Goal: Task Accomplishment & Management: Manage account settings

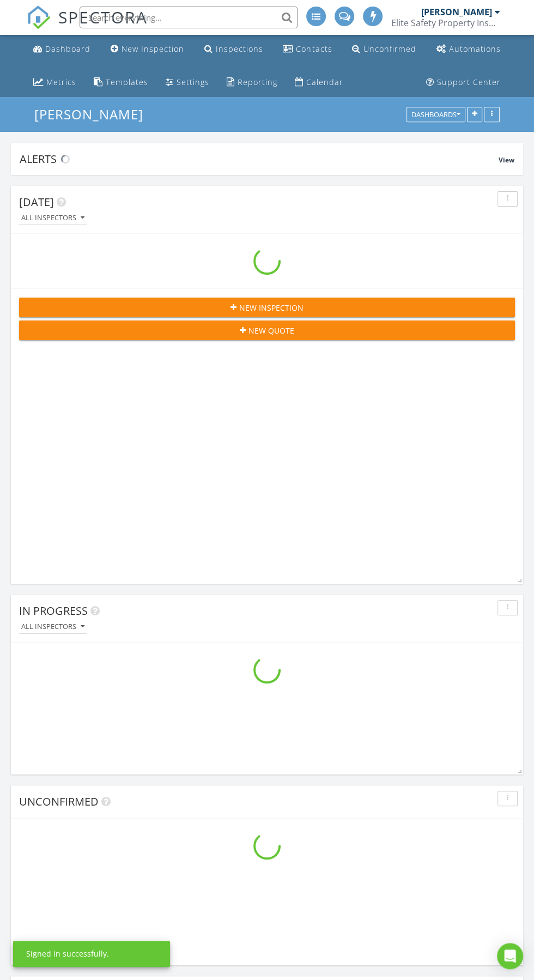
scroll to position [4345, 534]
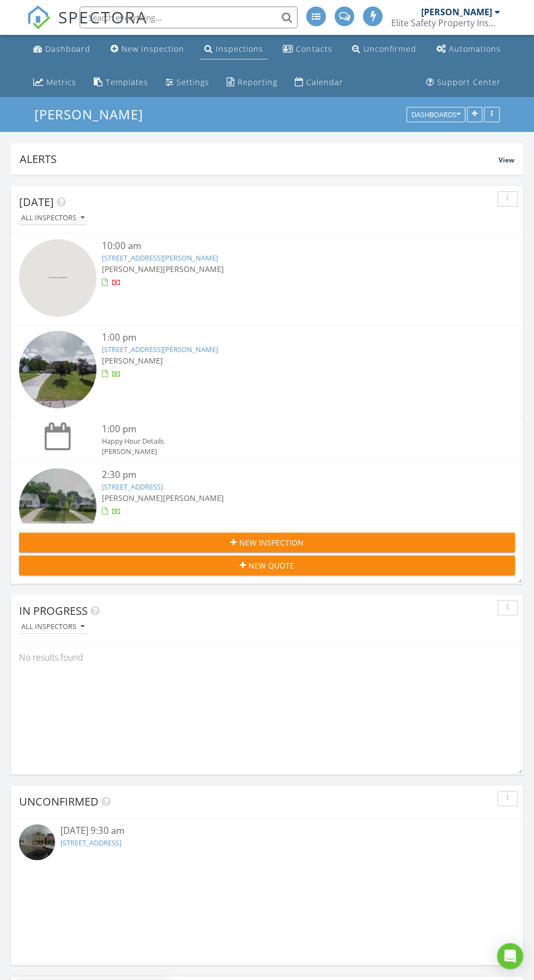
click at [246, 45] on div "Inspections" at bounding box center [239, 49] width 47 height 10
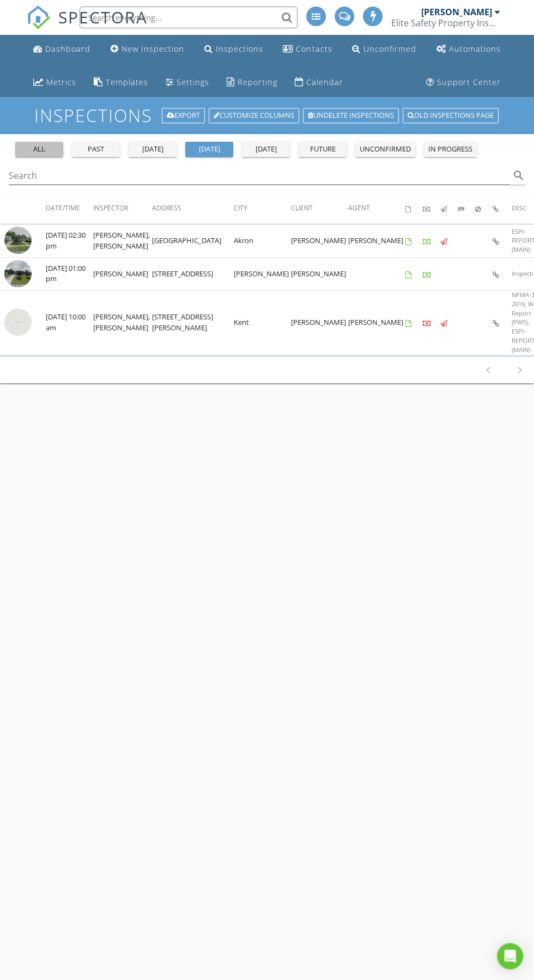
click at [55, 146] on div "all" at bounding box center [39, 149] width 39 height 11
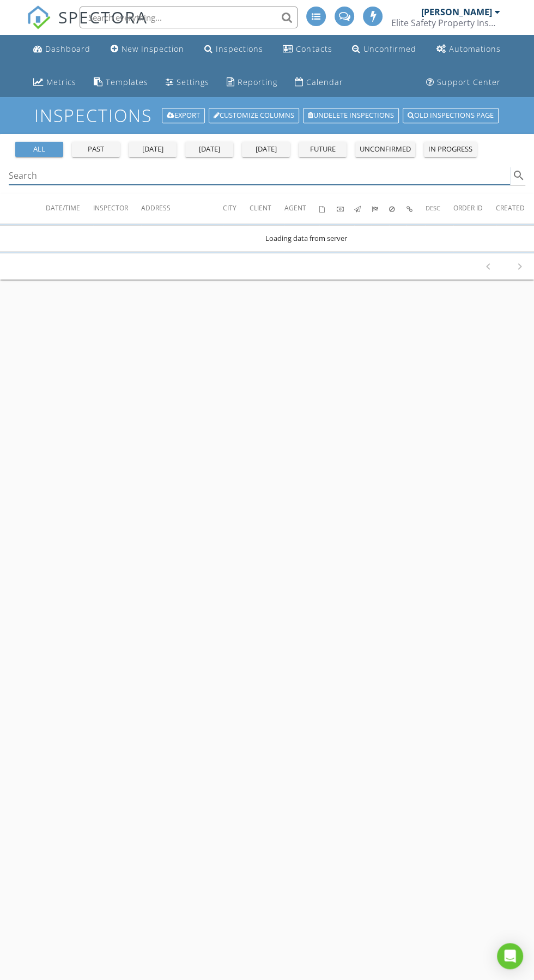
click at [129, 173] on input "Search" at bounding box center [259, 176] width 501 height 18
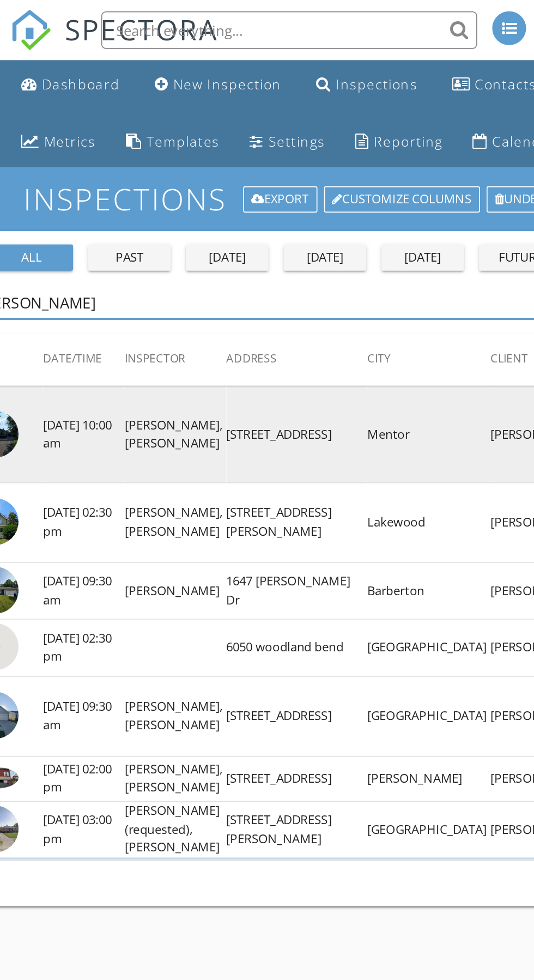
type input "[PERSON_NAME]"
click at [28, 258] on img at bounding box center [17, 251] width 27 height 27
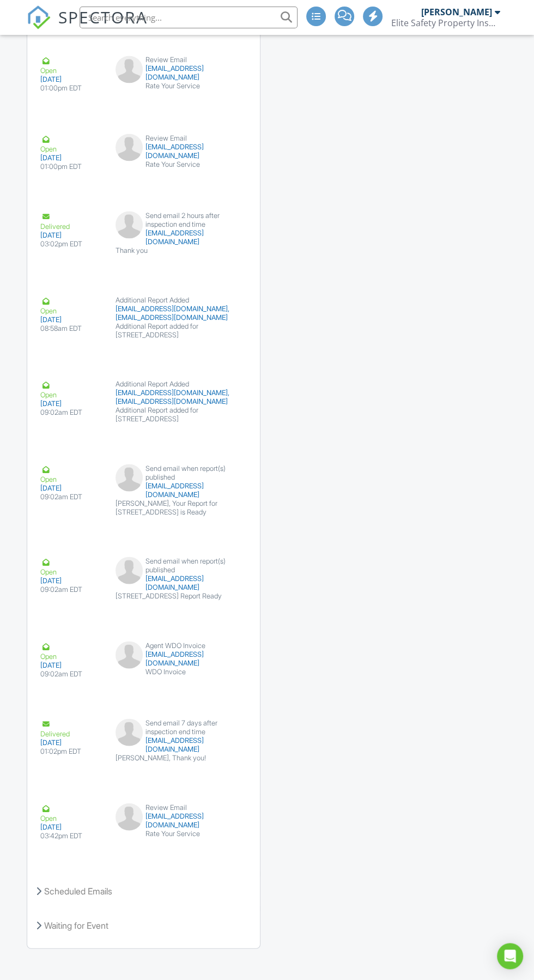
scroll to position [4085, 0]
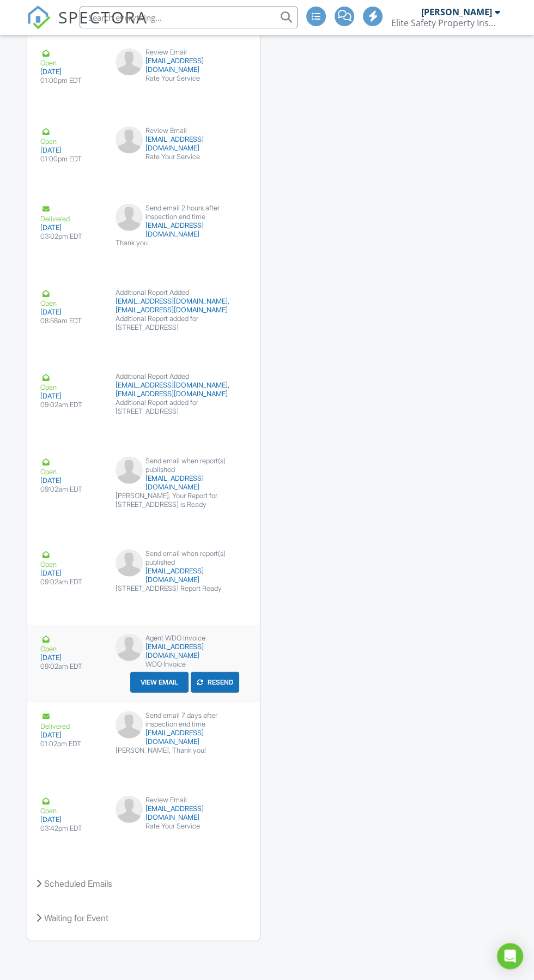
click at [228, 692] on button "Resend" at bounding box center [215, 681] width 49 height 21
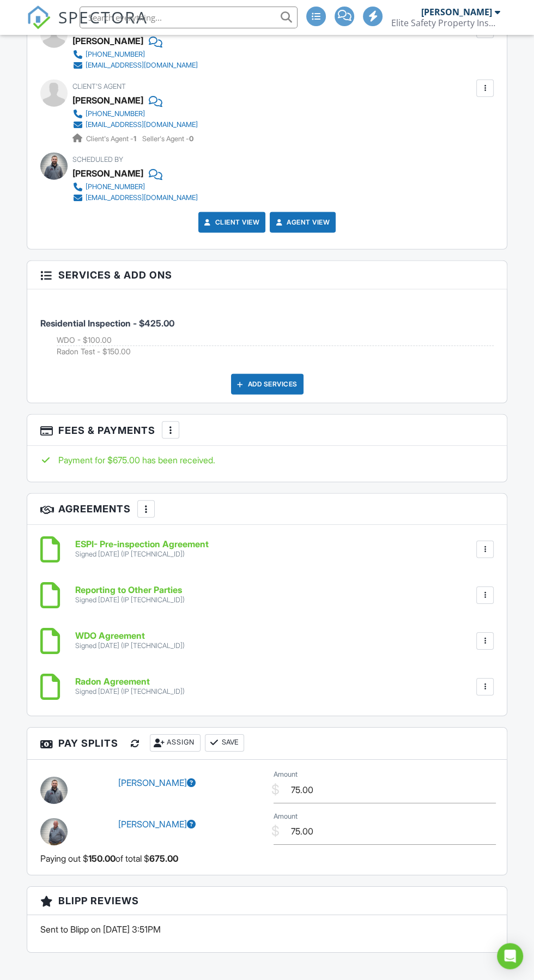
scroll to position [1866, 0]
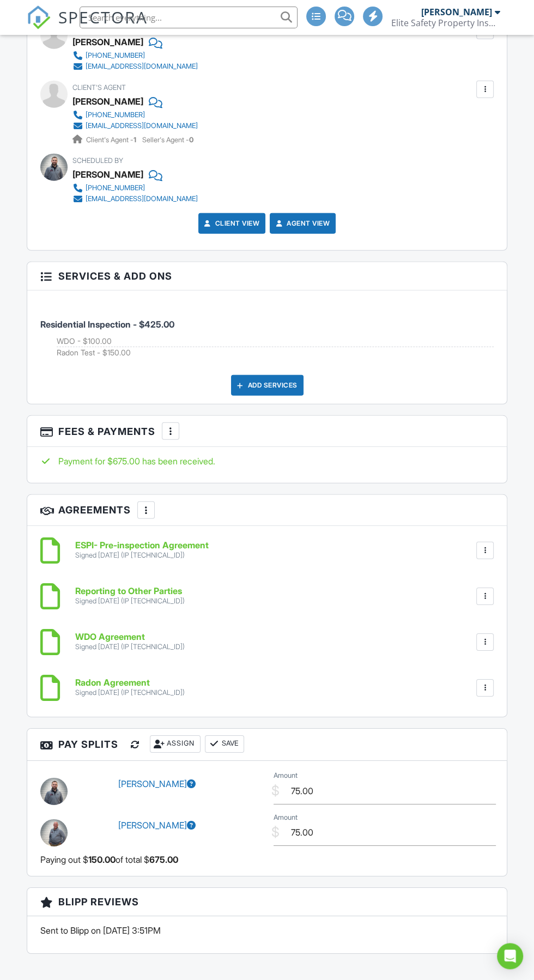
click at [172, 426] on div at bounding box center [170, 431] width 11 height 11
click at [263, 508] on li "View Invoice" at bounding box center [226, 518] width 114 height 27
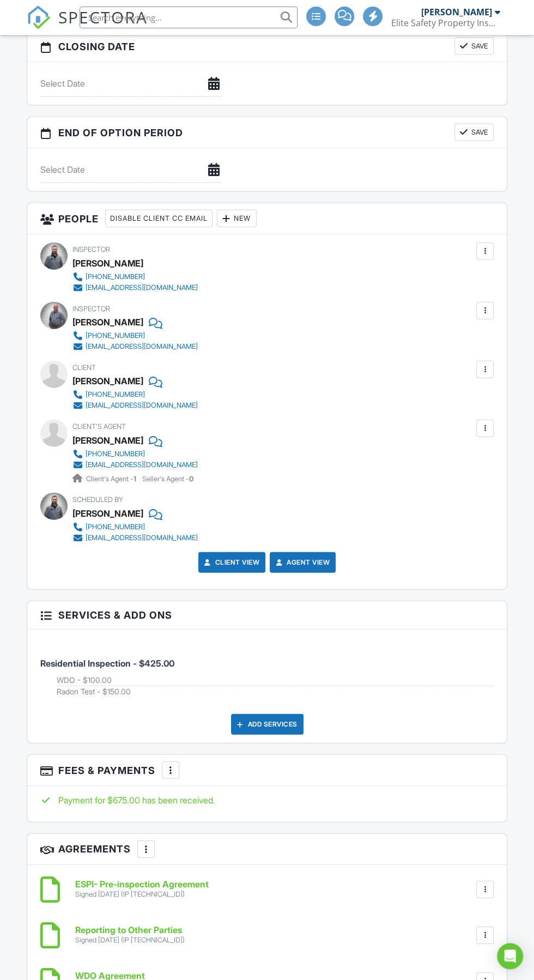
scroll to position [1524, 0]
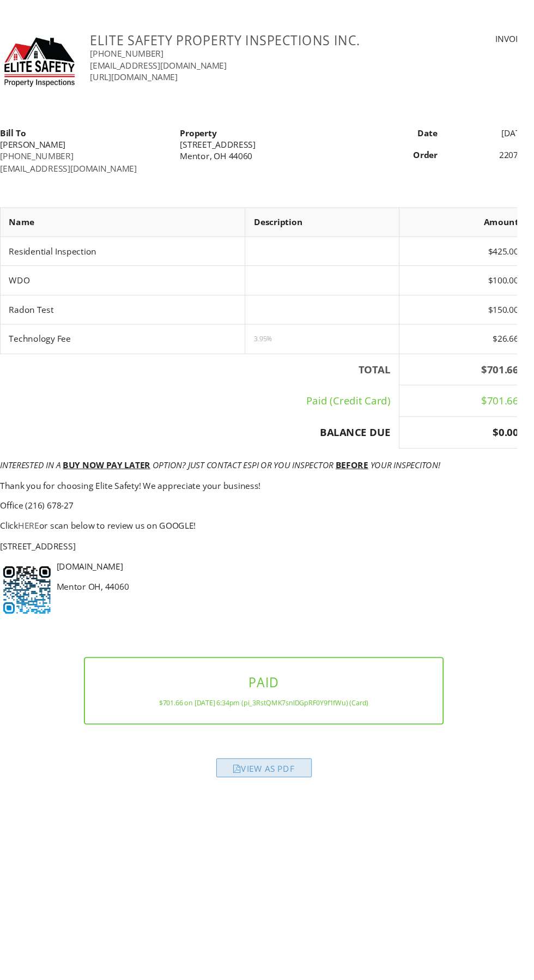
click at [281, 786] on div "View as PDF" at bounding box center [272, 793] width 99 height 20
